Goal: Task Accomplishment & Management: Manage account settings

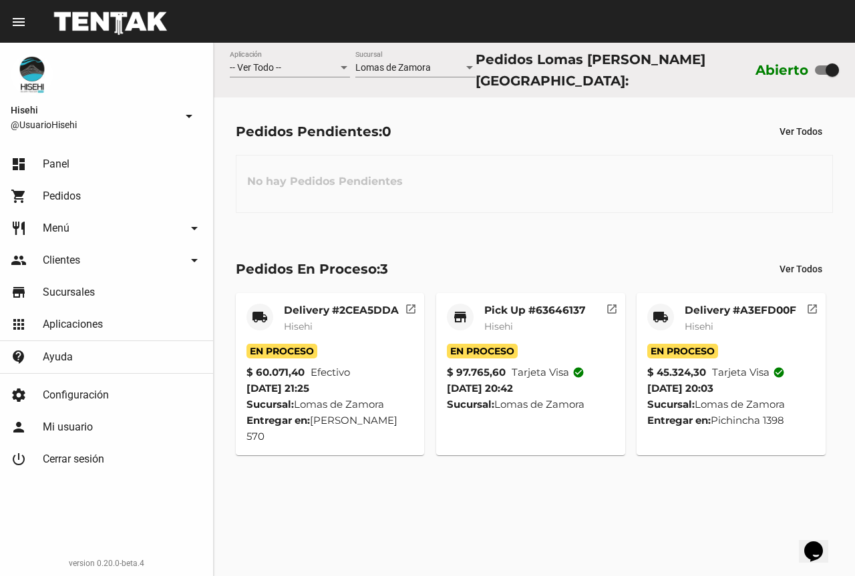
click at [334, 335] on div "Delivery #2CEA5DDA Hisehi" at bounding box center [341, 324] width 115 height 40
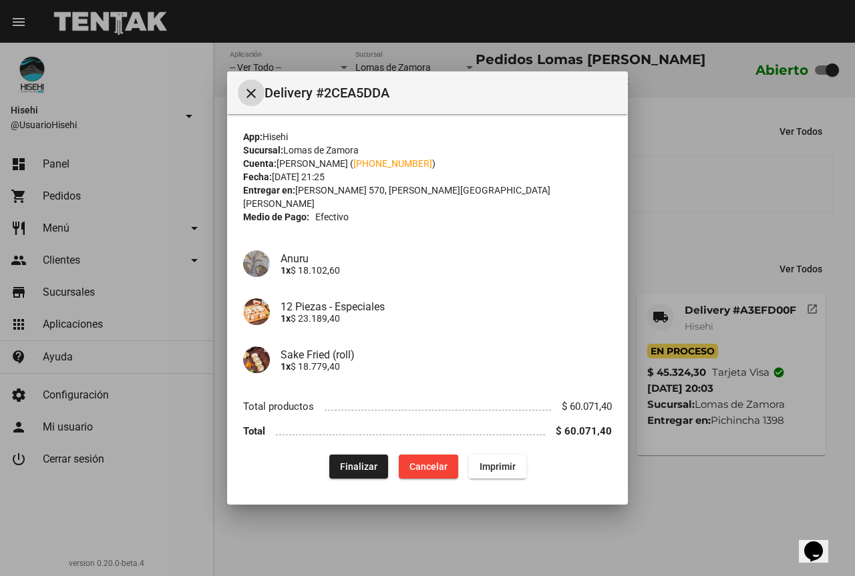
click at [669, 247] on div at bounding box center [427, 288] width 855 height 576
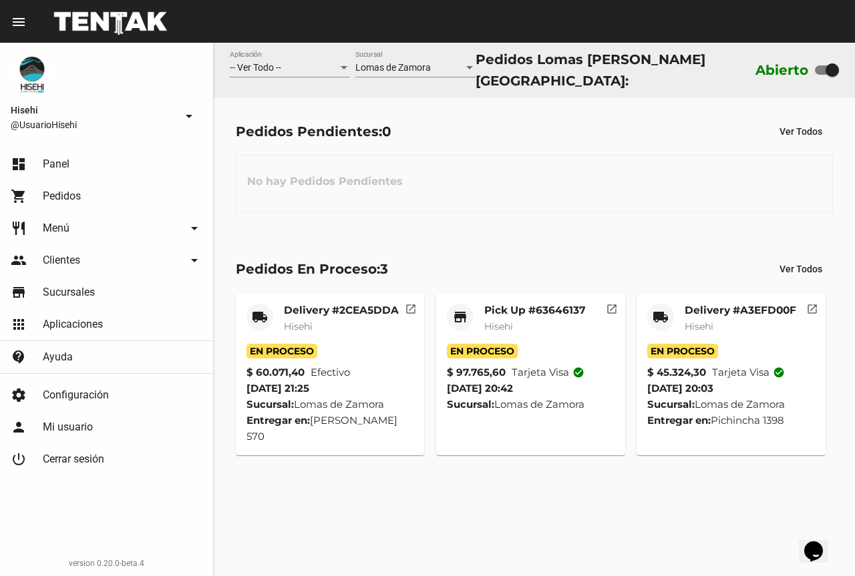
click at [503, 373] on strong "$ 97.765,60" at bounding box center [476, 373] width 59 height 16
click at [527, 320] on mat-card-subtitle "Hisehi" at bounding box center [534, 326] width 101 height 13
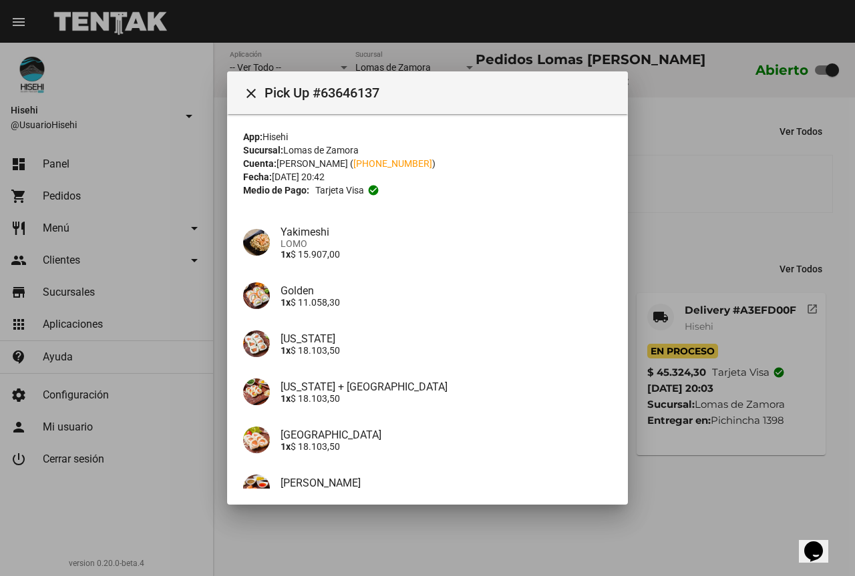
click at [692, 230] on div at bounding box center [427, 288] width 855 height 576
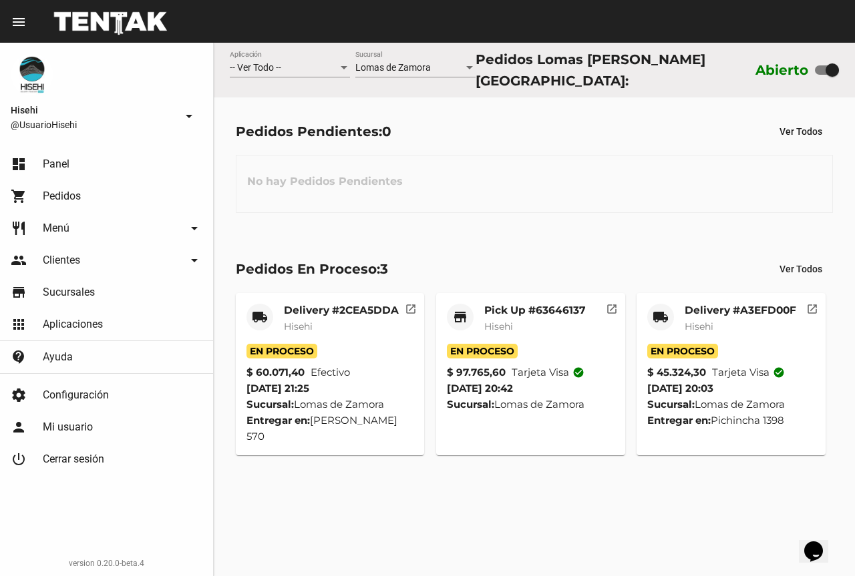
click at [696, 321] on span "Hisehi" at bounding box center [698, 326] width 29 height 12
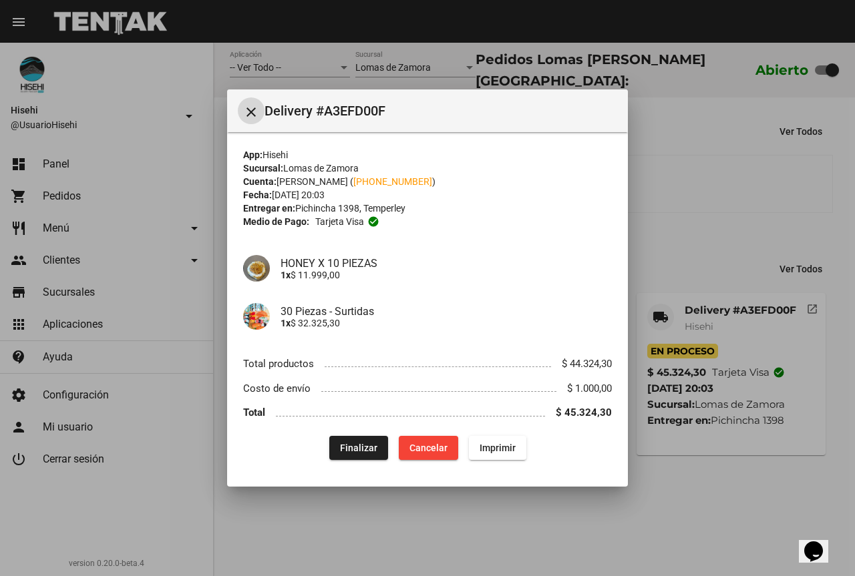
click at [666, 219] on div at bounding box center [427, 288] width 855 height 576
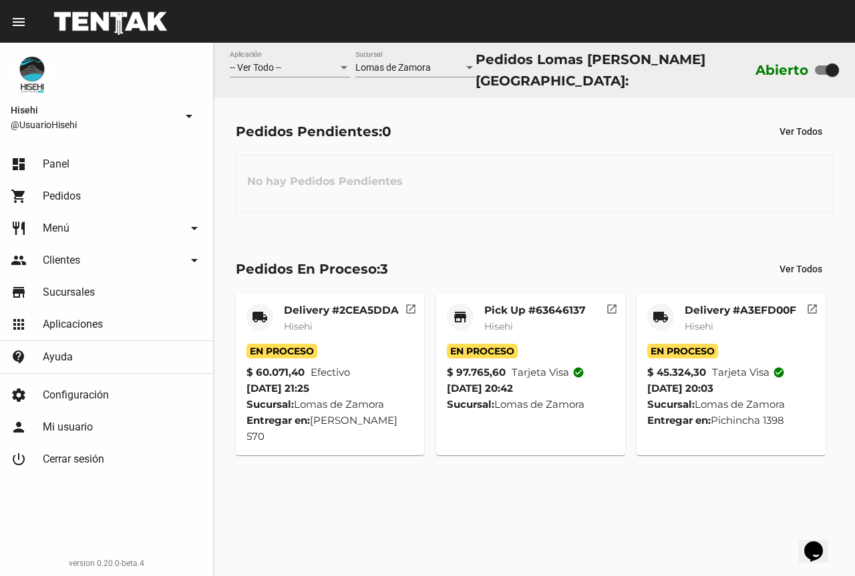
click at [373, 313] on div "Delivery #2CEA5DDA Hisehi" at bounding box center [341, 324] width 115 height 40
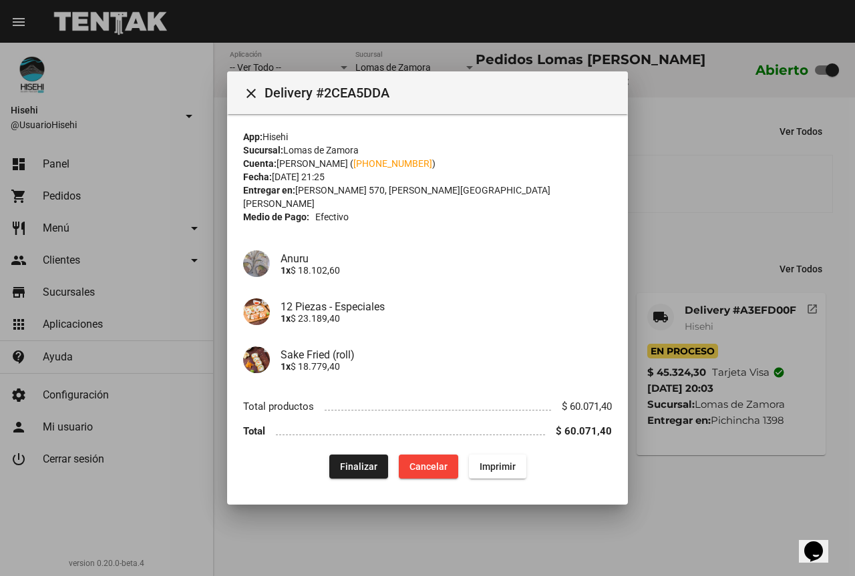
click at [487, 517] on div at bounding box center [427, 288] width 855 height 576
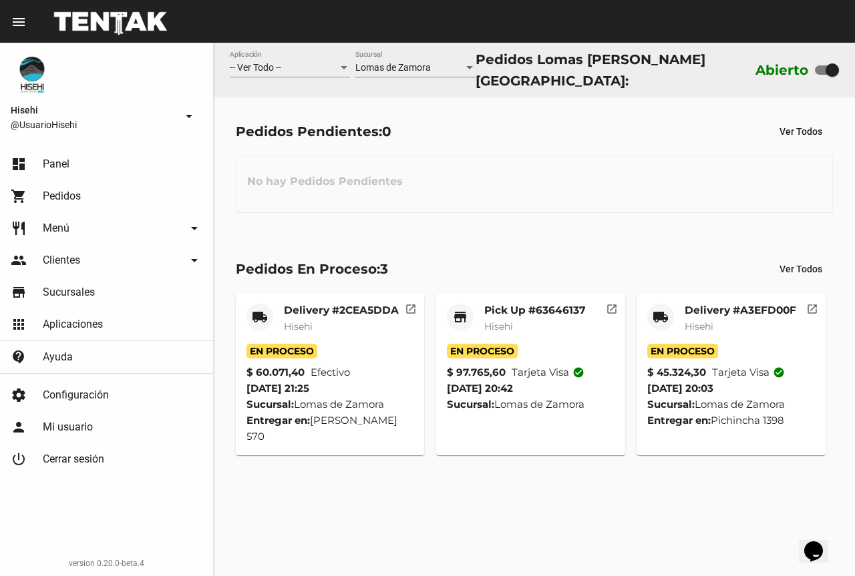
click at [367, 312] on mat-card-title "Delivery #2CEA5DDA" at bounding box center [341, 310] width 115 height 13
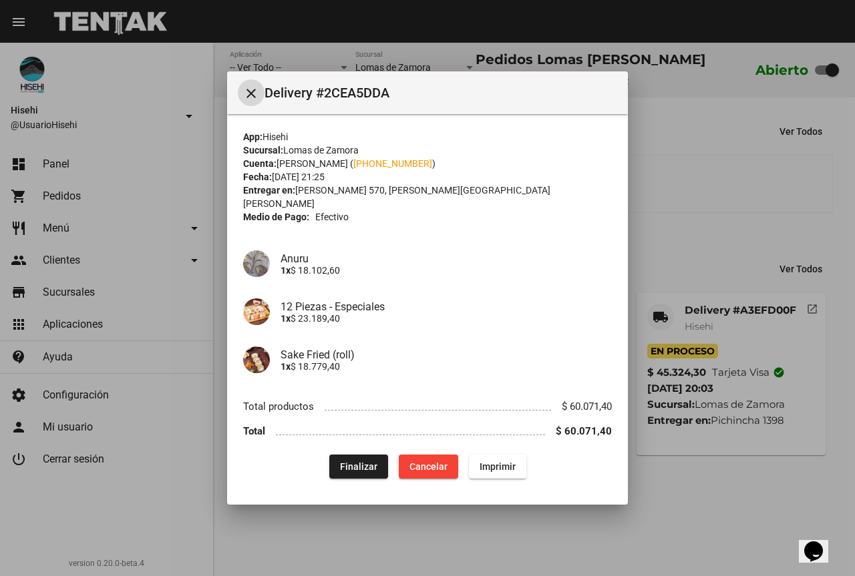
click at [246, 101] on mat-icon "close" at bounding box center [251, 93] width 16 height 16
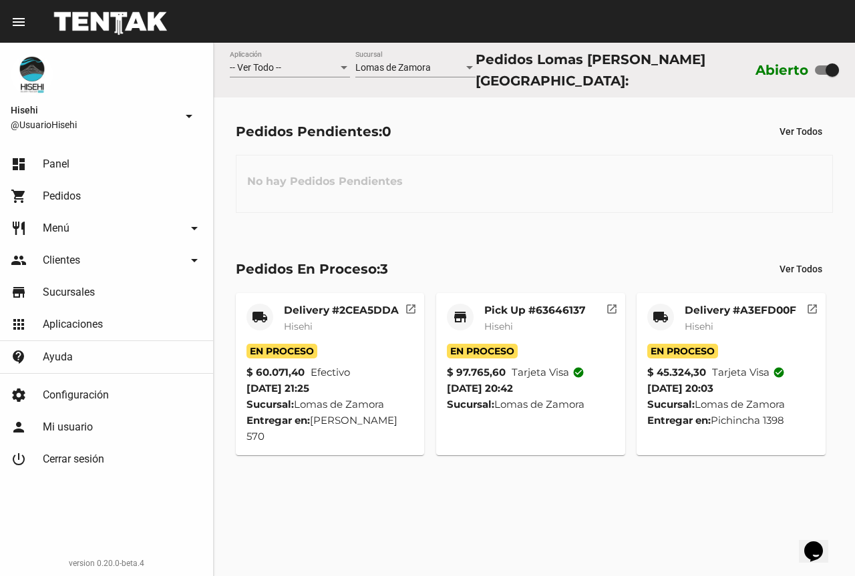
click at [523, 310] on mat-card-title "Pick Up #63646137" at bounding box center [534, 310] width 101 height 13
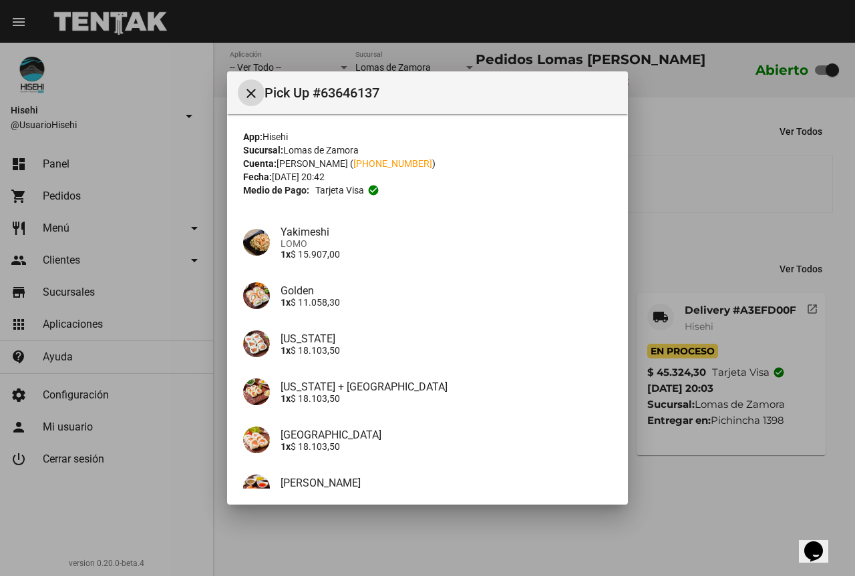
click at [720, 212] on div at bounding box center [427, 288] width 855 height 576
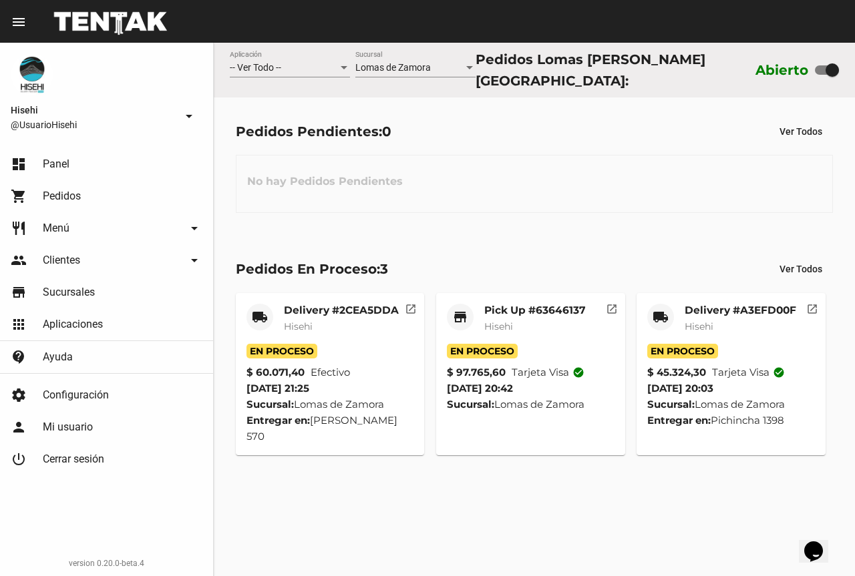
click at [360, 304] on mat-card-title "Delivery #2CEA5DDA" at bounding box center [341, 310] width 115 height 13
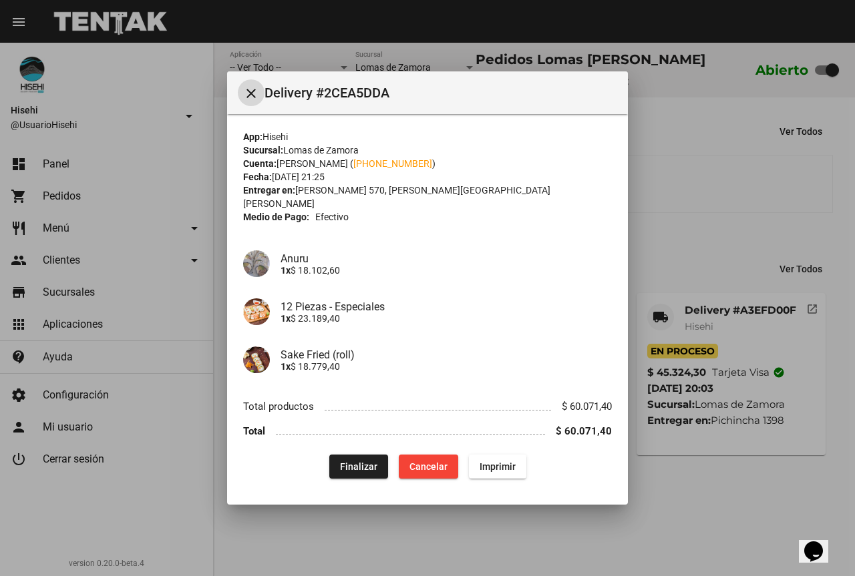
drag, startPoint x: 678, startPoint y: 228, endPoint x: 700, endPoint y: 291, distance: 66.9
click at [679, 228] on div at bounding box center [427, 288] width 855 height 576
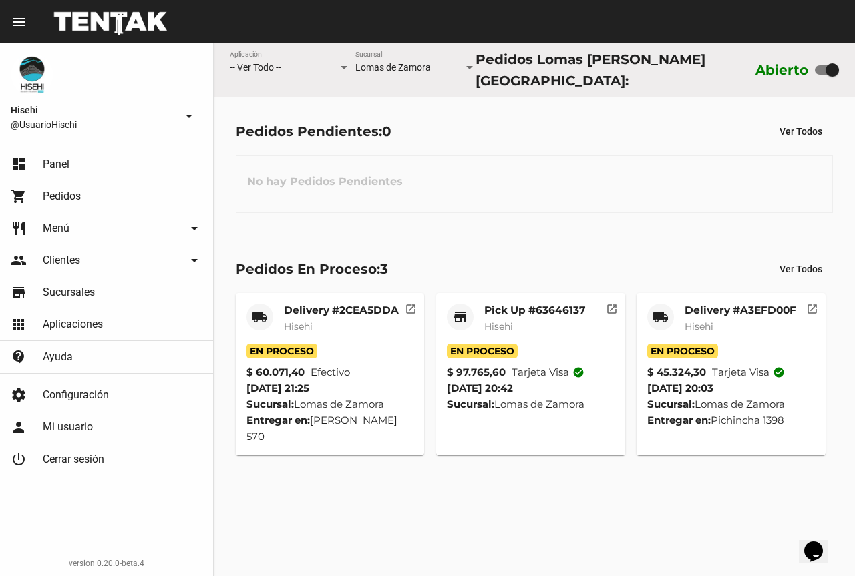
click at [705, 325] on span "Hisehi" at bounding box center [698, 326] width 29 height 12
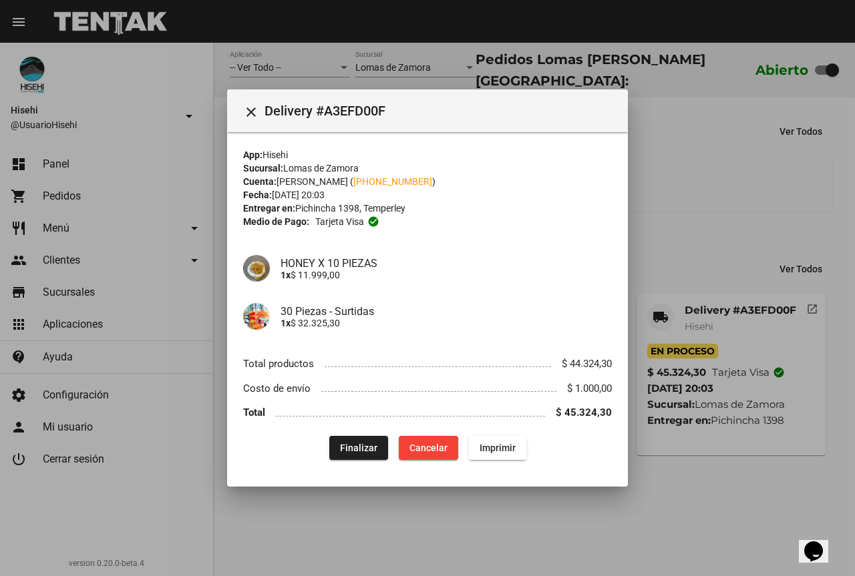
click at [682, 230] on div at bounding box center [427, 288] width 855 height 576
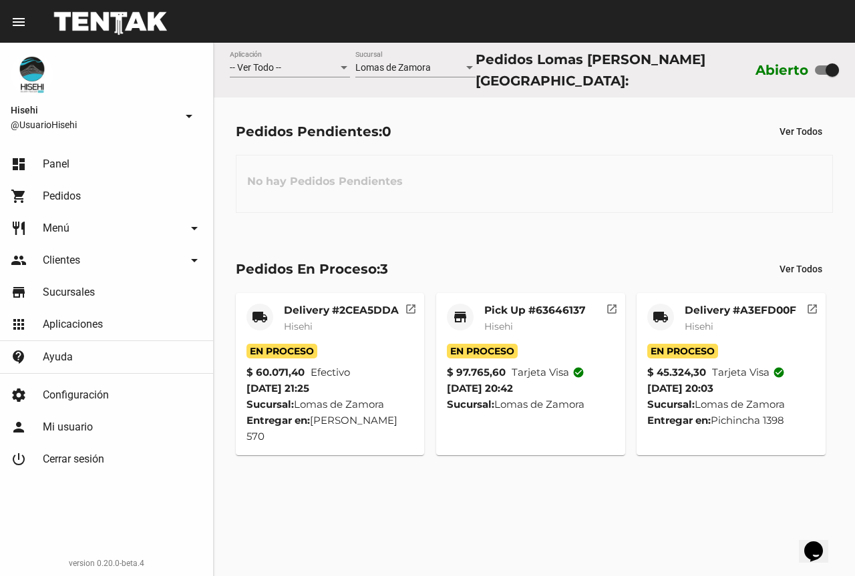
click at [363, 320] on mat-card-subtitle "Hisehi" at bounding box center [341, 326] width 115 height 13
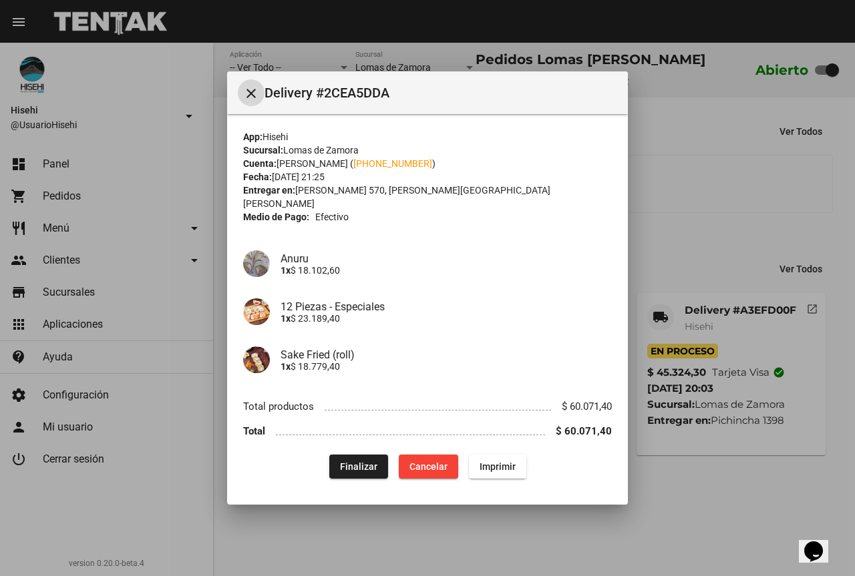
click at [348, 455] on button "Finalizar" at bounding box center [358, 467] width 59 height 24
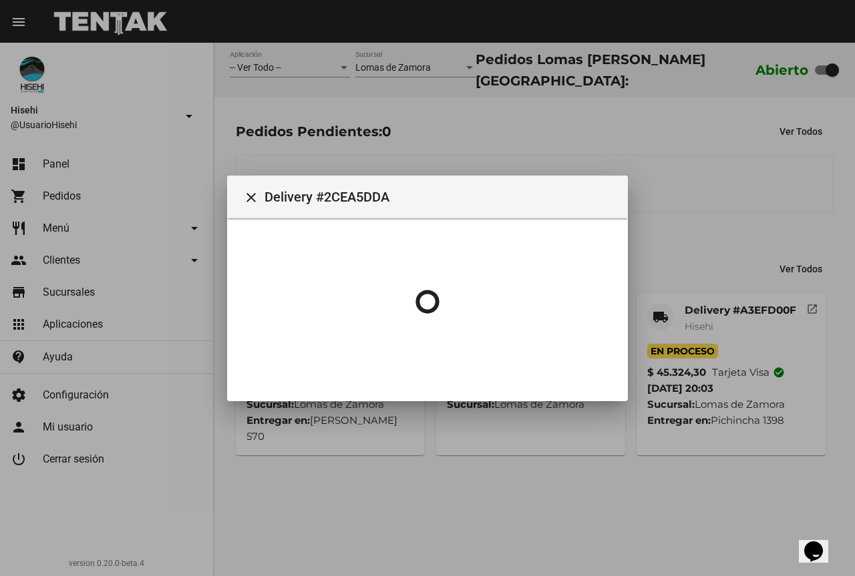
drag, startPoint x: 741, startPoint y: 184, endPoint x: 588, endPoint y: 266, distance: 173.2
click at [741, 184] on div at bounding box center [427, 288] width 855 height 576
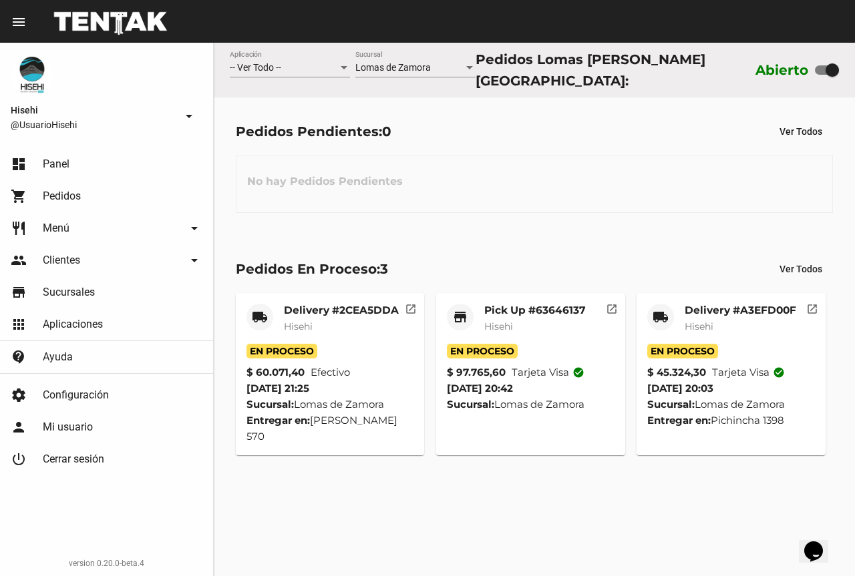
click at [536, 304] on mat-card-title "Pick Up #63646137" at bounding box center [534, 310] width 101 height 13
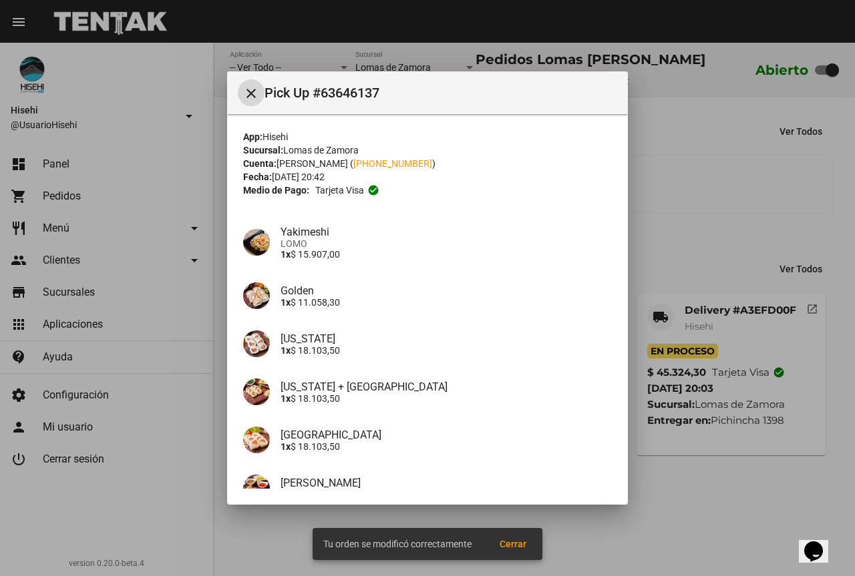
scroll to position [129, 0]
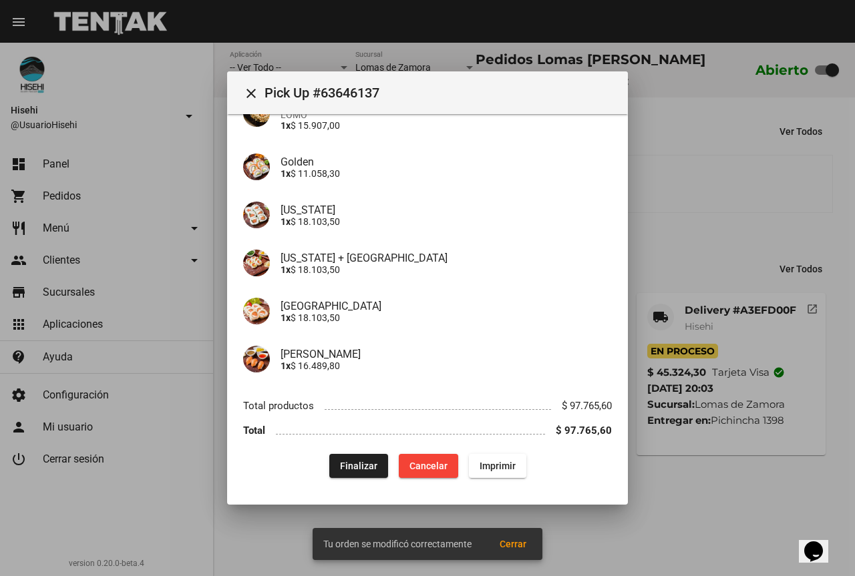
click at [357, 483] on mat-dialog-content "App: Hisehi Sucursal: Lomas [PERSON_NAME] Cuenta: [PERSON_NAME] ( [PHONE_NUMBER…" at bounding box center [427, 301] width 401 height 375
click at [363, 467] on span "Finalizar" at bounding box center [358, 466] width 37 height 11
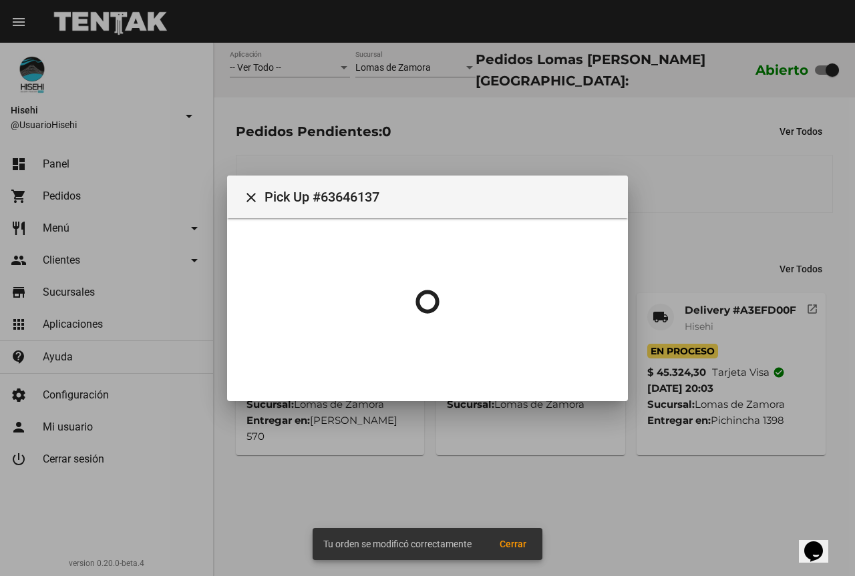
scroll to position [0, 0]
drag, startPoint x: 723, startPoint y: 173, endPoint x: 721, endPoint y: 182, distance: 8.9
click at [724, 173] on div at bounding box center [427, 288] width 855 height 576
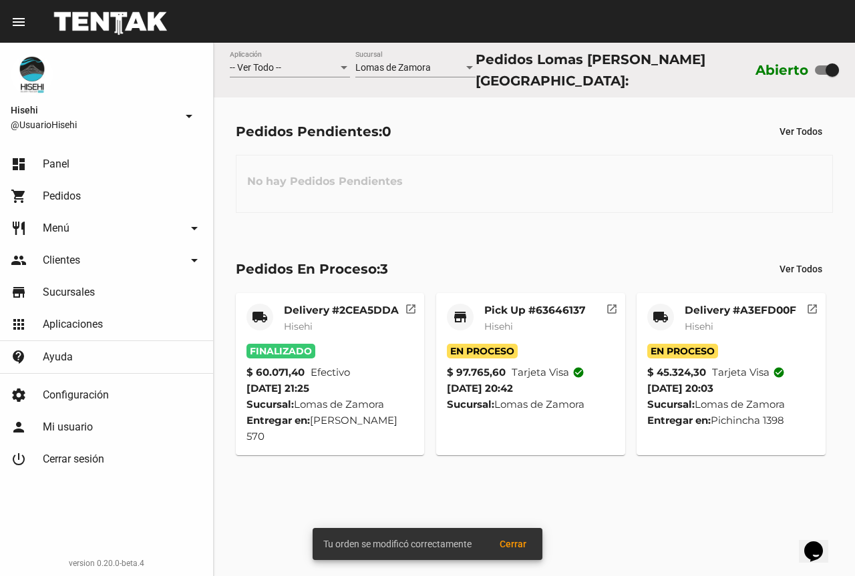
click at [702, 310] on mat-card-title "Delivery #A3EFD00F" at bounding box center [740, 310] width 112 height 13
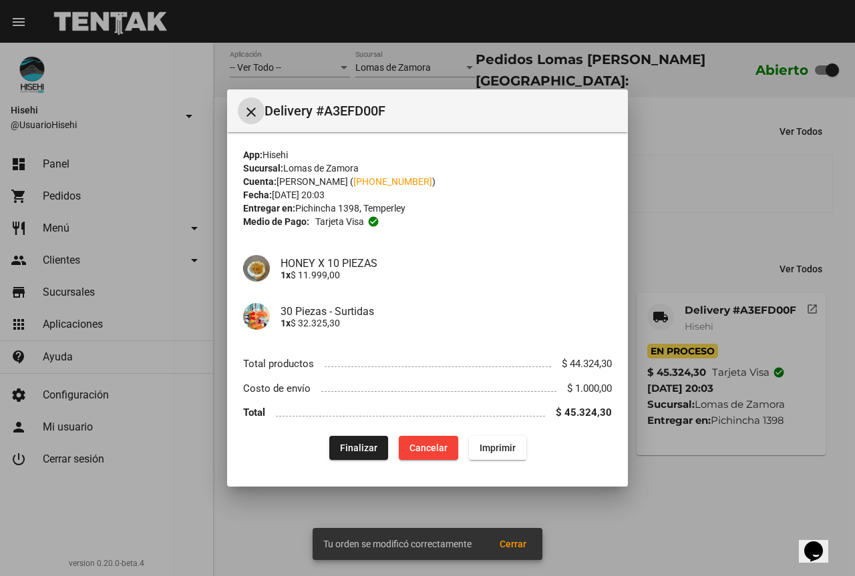
click at [380, 441] on button "Finalizar" at bounding box center [358, 448] width 59 height 24
